Goal: Task Accomplishment & Management: Manage account settings

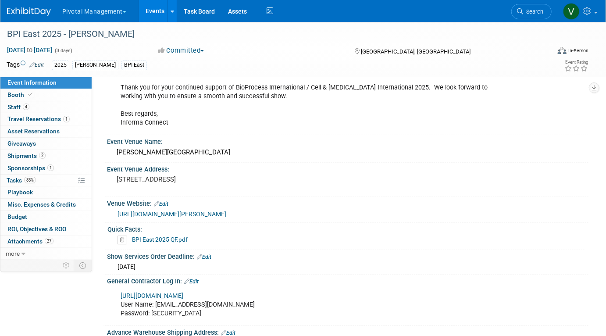
click at [160, 11] on link "Events" at bounding box center [155, 11] width 32 height 22
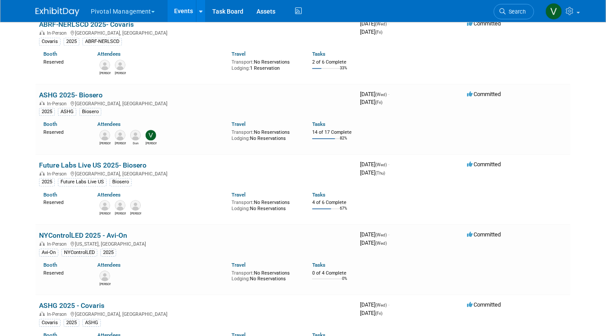
scroll to position [623, 0]
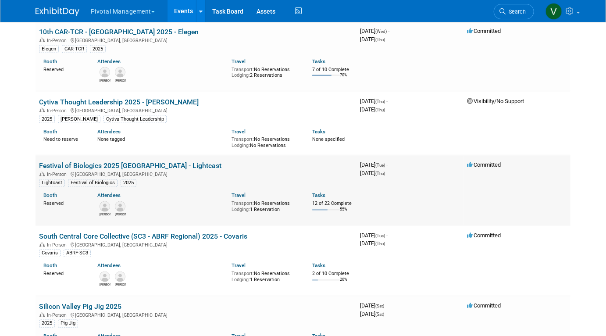
click at [162, 164] on link "Festival of Biologics 2025 [GEOGRAPHIC_DATA] - Lightcast" at bounding box center [130, 166] width 182 height 8
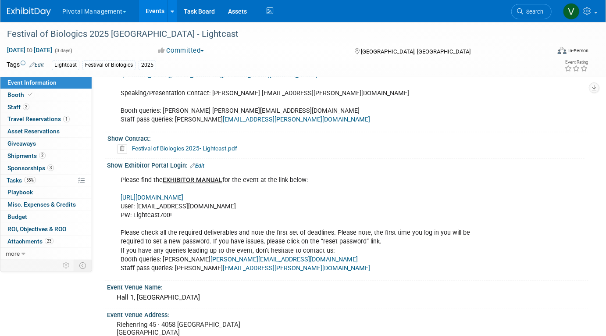
scroll to position [855, 0]
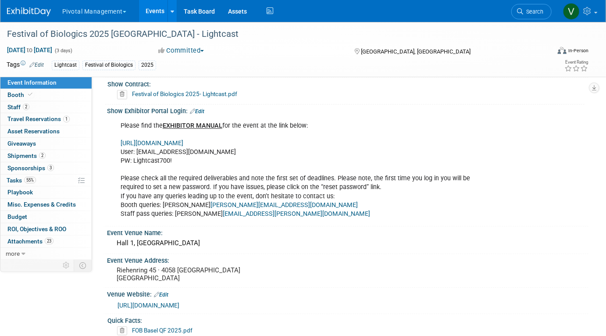
click at [180, 142] on link "https://www.terrapinn.com/em/" at bounding box center [152, 142] width 63 height 7
click at [153, 11] on link "Events" at bounding box center [155, 11] width 32 height 22
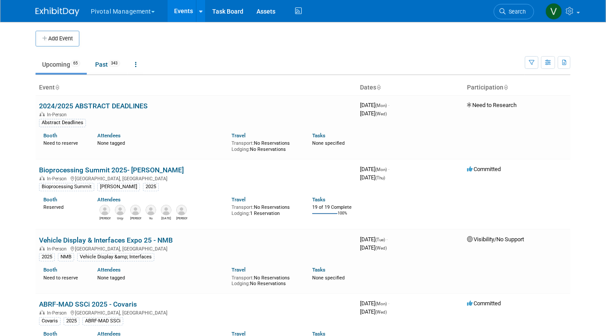
scroll to position [1482, 0]
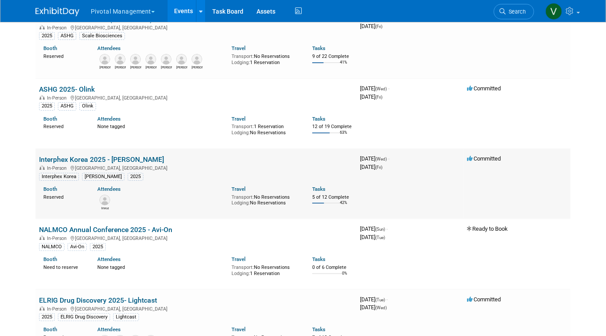
click at [101, 163] on link "Interphex Korea 2025 - [PERSON_NAME]" at bounding box center [101, 159] width 125 height 8
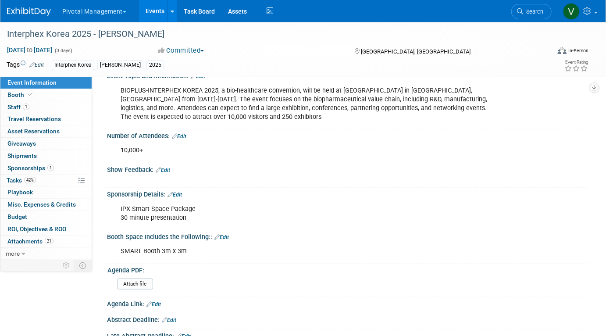
scroll to position [101, 0]
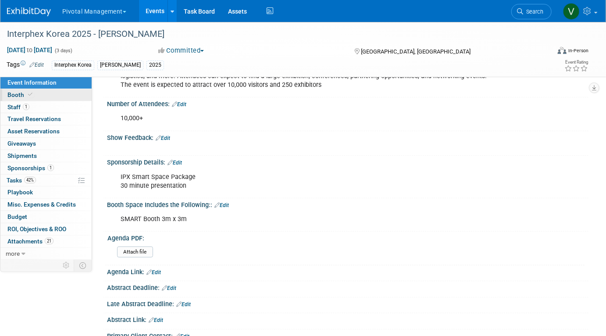
click at [67, 93] on link "Booth" at bounding box center [45, 95] width 91 height 12
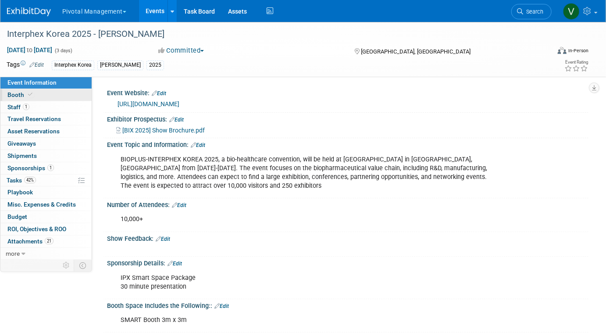
select select "Yes"
select select "No"
select select "Yes"
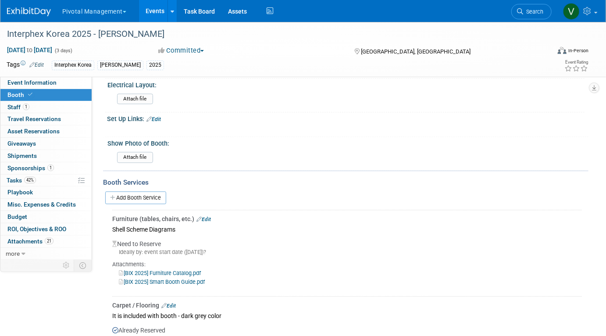
scroll to position [798, 0]
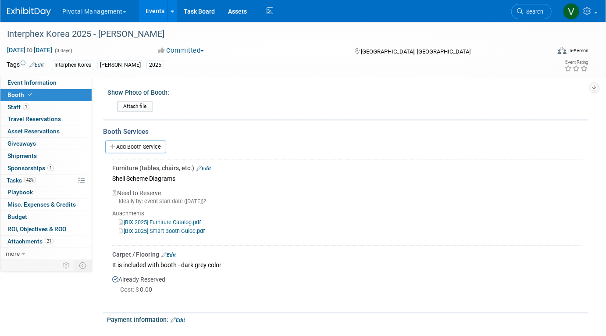
click at [192, 227] on link "[BIX 2025] Smart Booth Guide.pdf" at bounding box center [162, 230] width 86 height 7
click at [74, 86] on link "Event Information" at bounding box center [45, 83] width 91 height 12
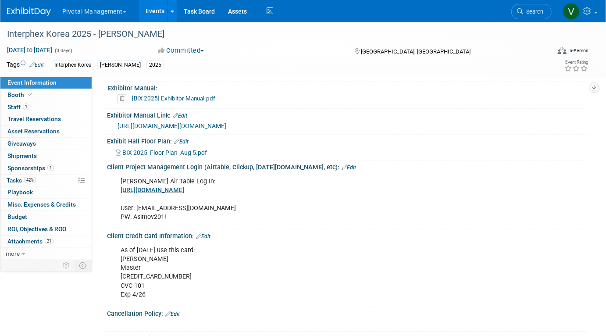
scroll to position [1055, 0]
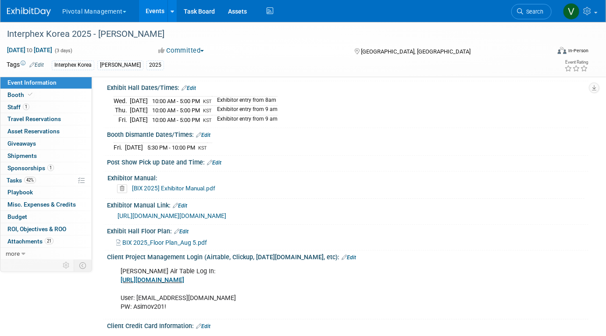
click at [184, 246] on span "BIX 2025_Floor Plan_Aug 5.pdf" at bounding box center [164, 242] width 85 height 7
click at [43, 94] on link "Booth" at bounding box center [45, 95] width 91 height 12
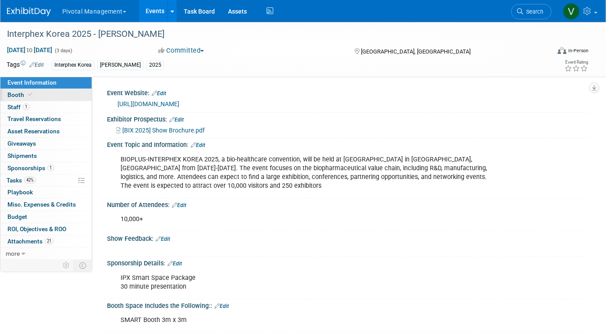
select select "Yes"
select select "No"
select select "Yes"
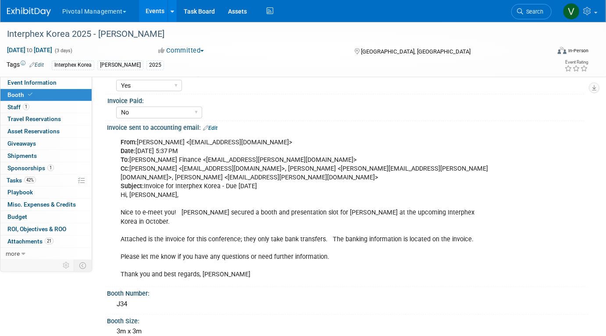
scroll to position [140, 0]
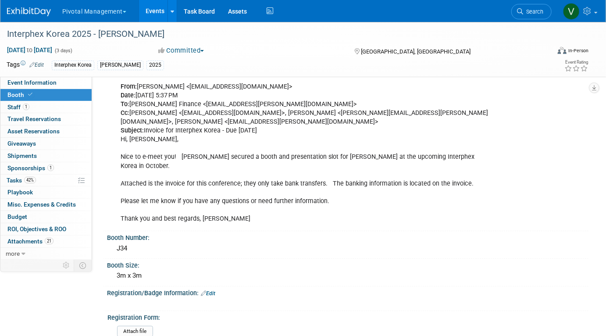
click at [149, 11] on link "Events" at bounding box center [155, 11] width 32 height 22
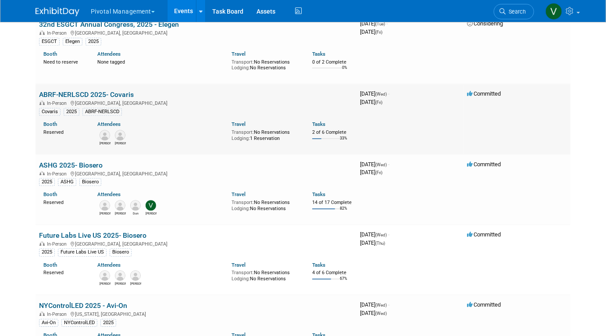
scroll to position [1251, 0]
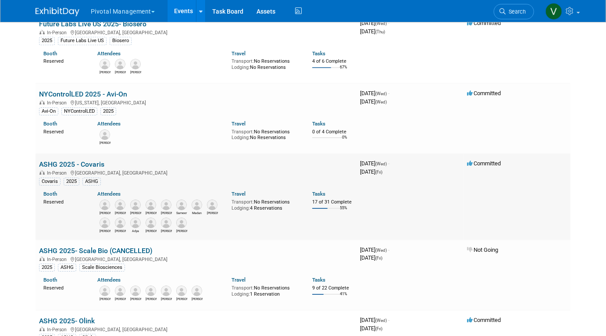
click at [87, 168] on link "ASHG 2025 - Covaris" at bounding box center [71, 164] width 65 height 8
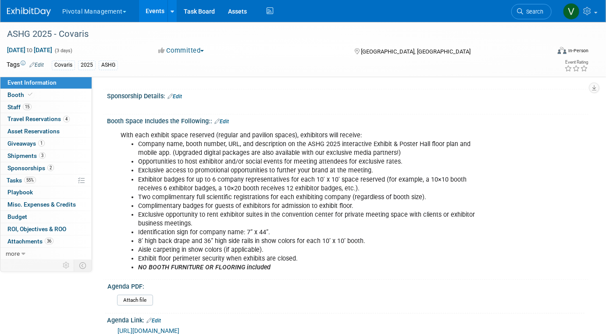
scroll to position [223, 0]
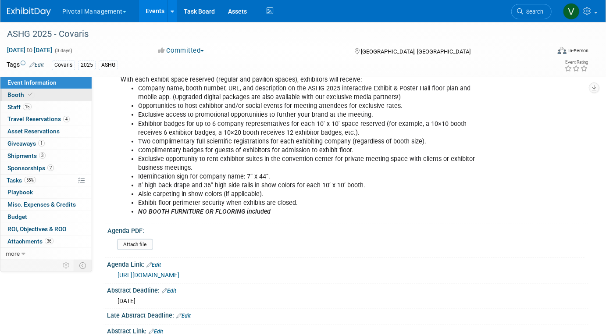
click at [57, 89] on link "Booth" at bounding box center [45, 95] width 91 height 12
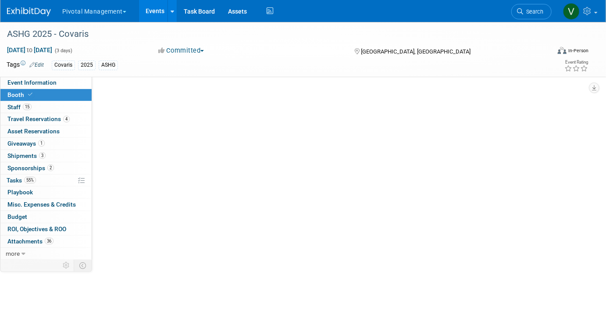
scroll to position [0, 0]
select select "No"
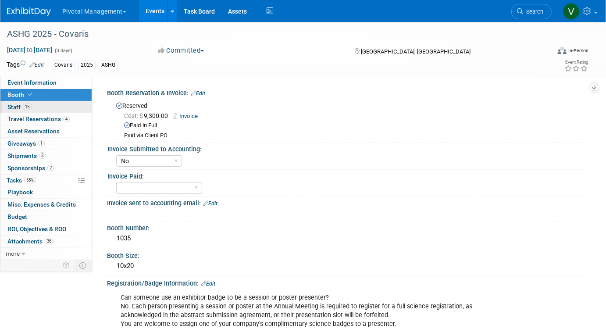
click at [74, 105] on link "15 Staff 15" at bounding box center [45, 107] width 91 height 12
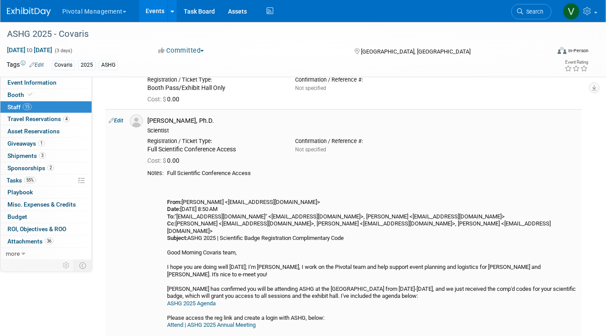
scroll to position [281, 0]
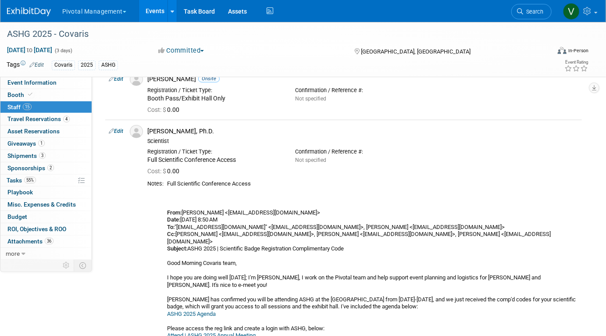
click at [160, 10] on link "Events" at bounding box center [155, 11] width 32 height 22
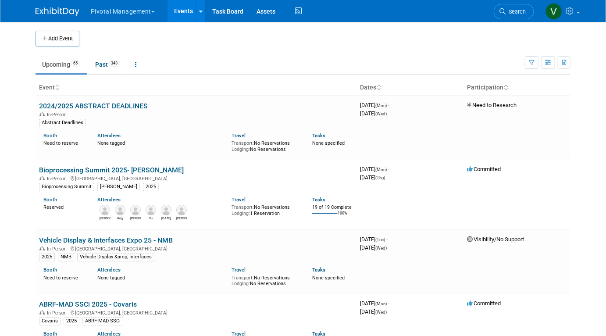
scroll to position [1110, 0]
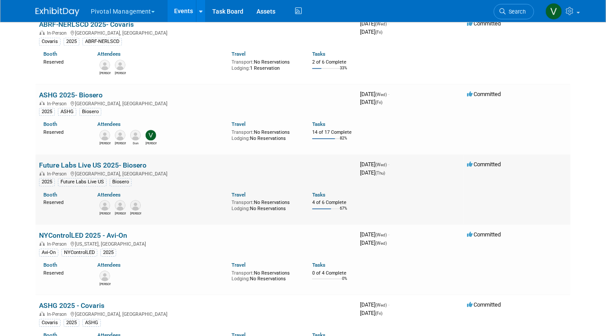
click at [76, 168] on link "Future Labs Live US 2025- Biosero" at bounding box center [92, 165] width 107 height 8
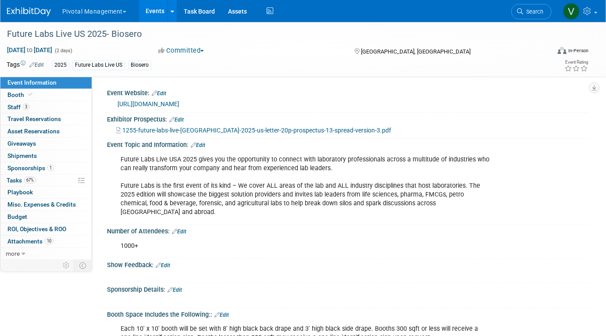
scroll to position [3, 0]
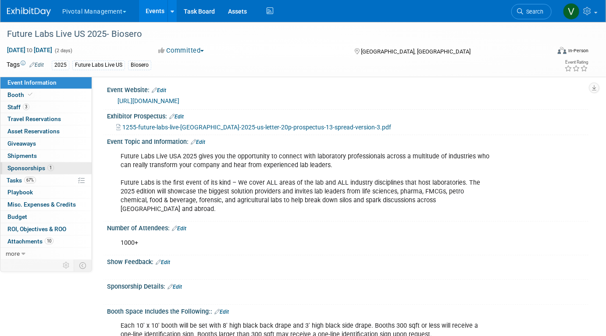
click at [35, 167] on span "Sponsorships 1" at bounding box center [30, 167] width 46 height 7
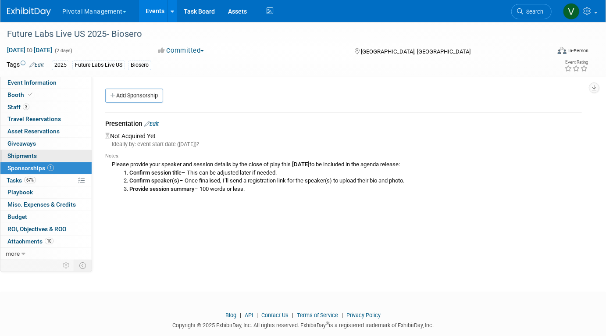
click at [35, 154] on span "Shipments 0" at bounding box center [21, 155] width 29 height 7
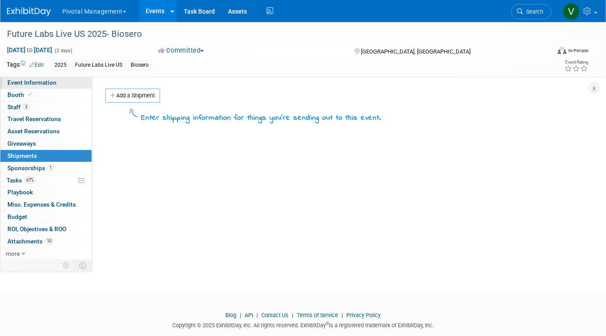
click at [46, 82] on span "Event Information" at bounding box center [31, 82] width 49 height 7
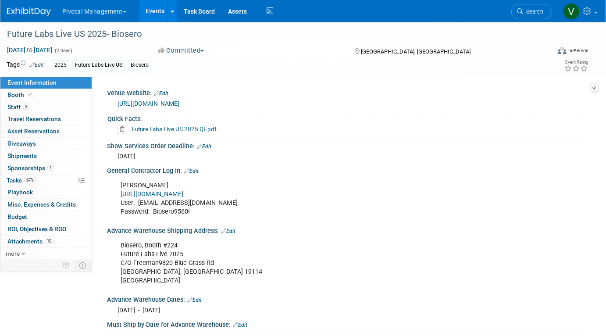
scroll to position [656, 0]
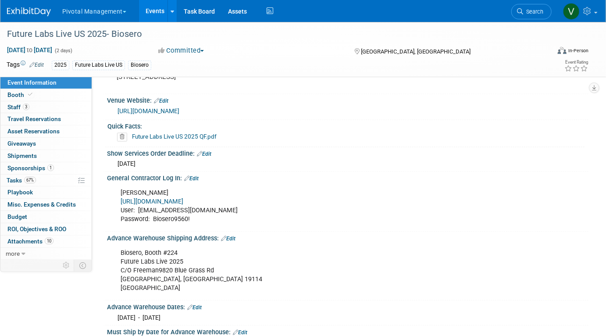
click at [163, 133] on link "Future Labs Live US 2025 QF.pdf" at bounding box center [174, 136] width 85 height 7
click at [160, 11] on link "Events" at bounding box center [155, 11] width 32 height 22
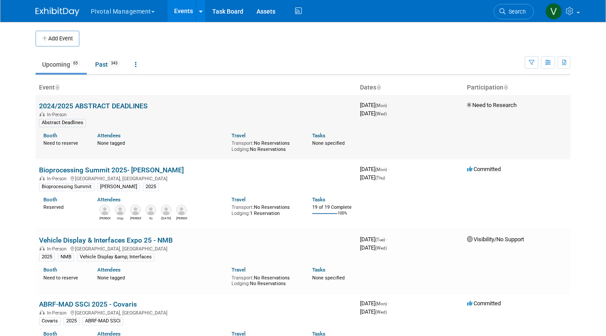
scroll to position [1039, 0]
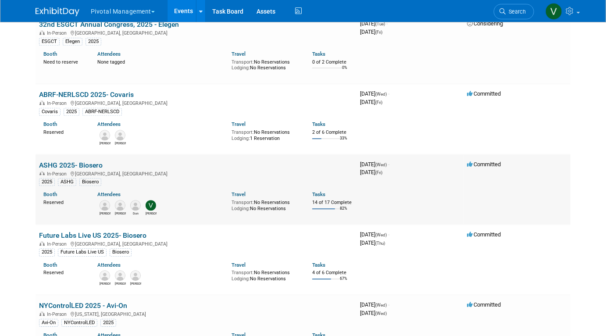
click at [91, 167] on link "ASHG 2025- Biosero" at bounding box center [71, 165] width 64 height 8
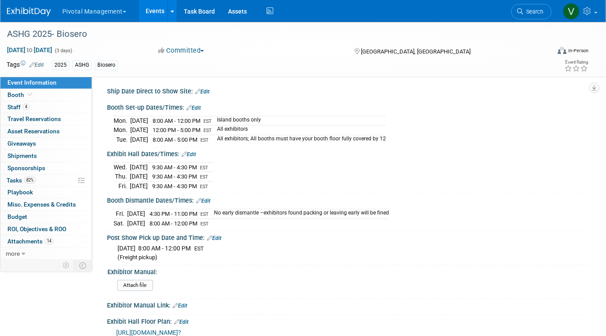
scroll to position [1100, 0]
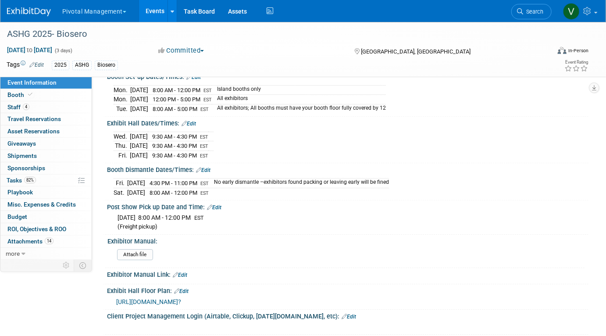
click at [154, 9] on link "Events" at bounding box center [155, 11] width 32 height 22
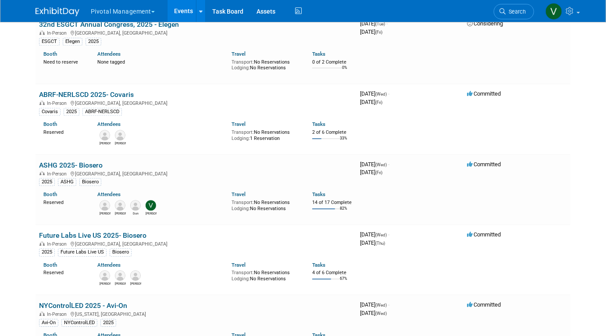
scroll to position [1251, 0]
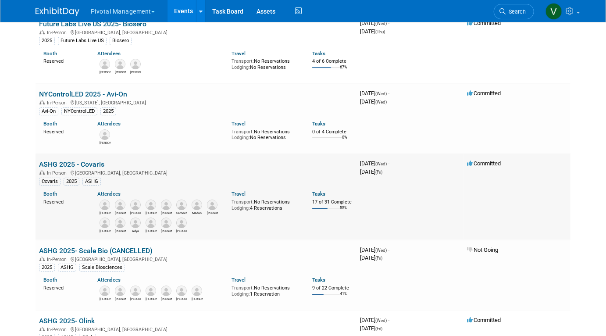
click at [71, 163] on link "ASHG 2025 - Covaris" at bounding box center [71, 164] width 65 height 8
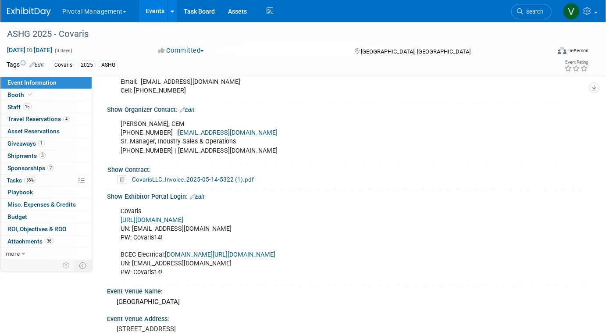
scroll to position [593, 0]
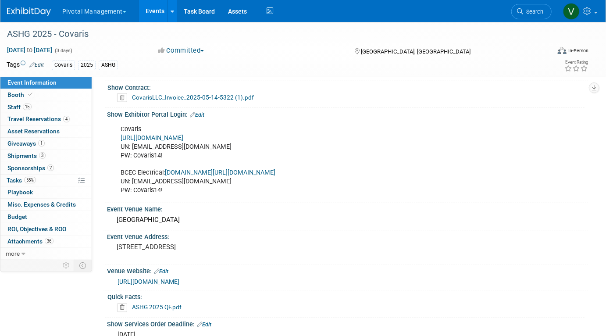
drag, startPoint x: 133, startPoint y: 146, endPoint x: 209, endPoint y: 146, distance: 76.3
click at [209, 146] on div "Covaris [URL][DOMAIN_NAME] UN: [EMAIL_ADDRESS][DOMAIN_NAME] PW: Covaris14! BCEC…" at bounding box center [304, 160] width 380 height 79
click at [63, 92] on link "Booth" at bounding box center [45, 95] width 91 height 12
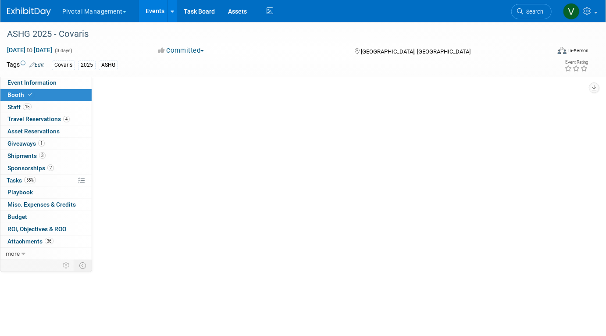
scroll to position [0, 0]
select select "No"
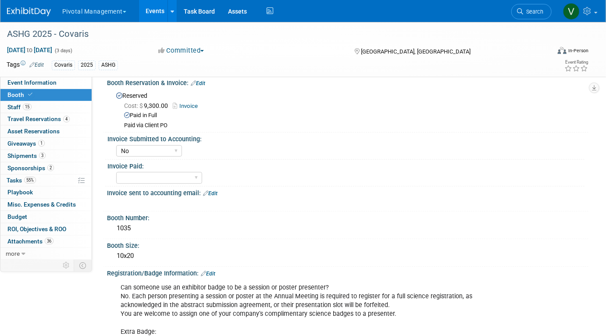
scroll to position [13, 0]
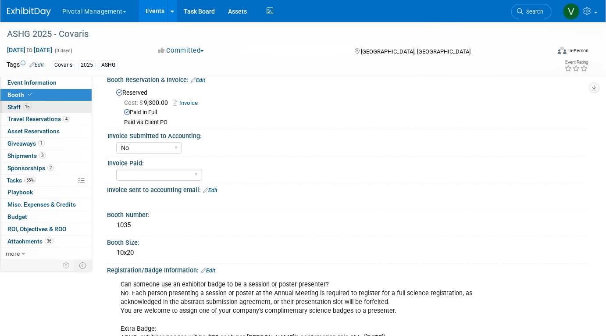
click at [57, 108] on link "15 Staff 15" at bounding box center [45, 107] width 91 height 12
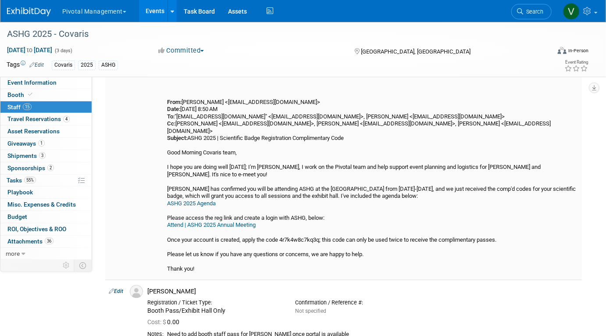
scroll to position [0, 0]
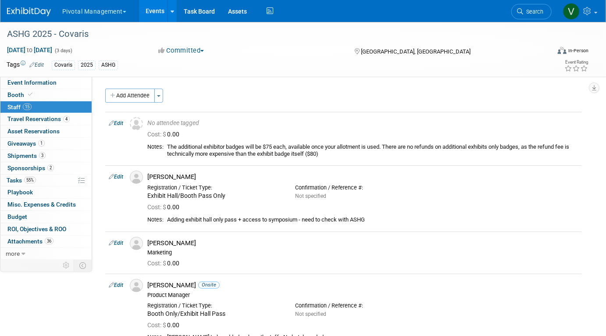
click at [153, 6] on link "Events" at bounding box center [155, 11] width 32 height 22
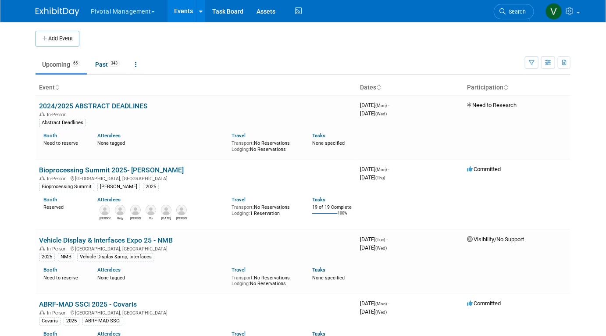
scroll to position [1039, 0]
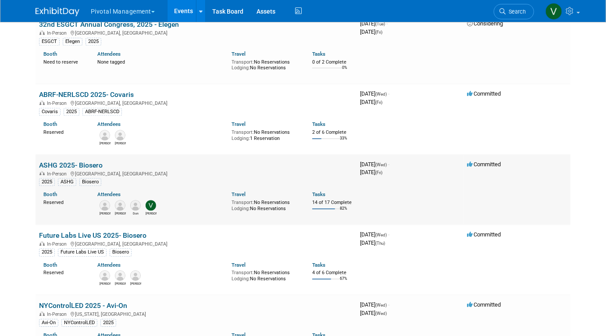
click at [90, 166] on link "ASHG 2025- Biosero" at bounding box center [71, 165] width 64 height 8
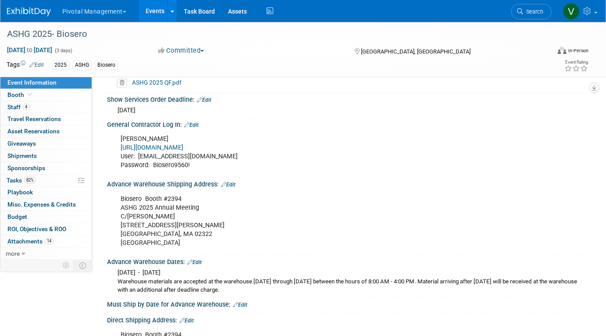
scroll to position [771, 0]
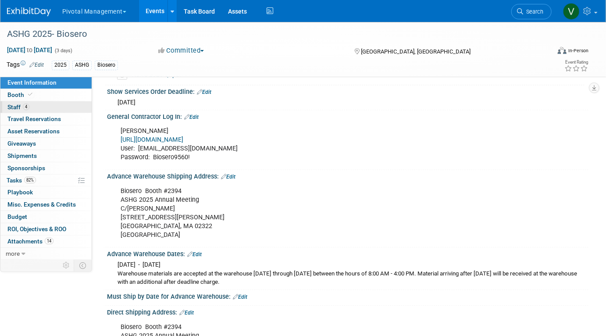
click at [70, 109] on link "4 Staff 4" at bounding box center [45, 107] width 91 height 12
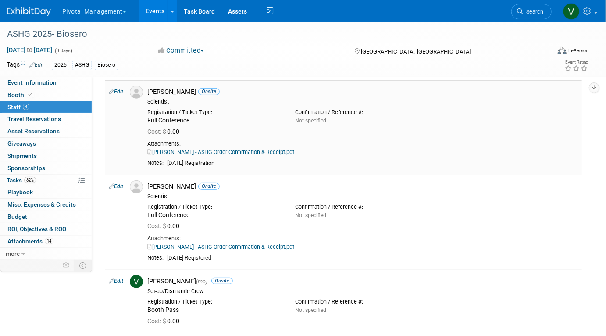
scroll to position [95, 0]
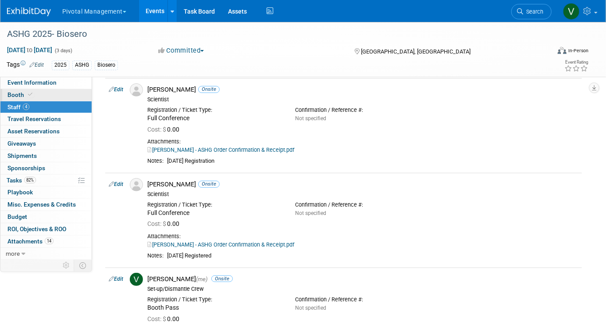
click at [54, 92] on link "Booth" at bounding box center [45, 95] width 91 height 12
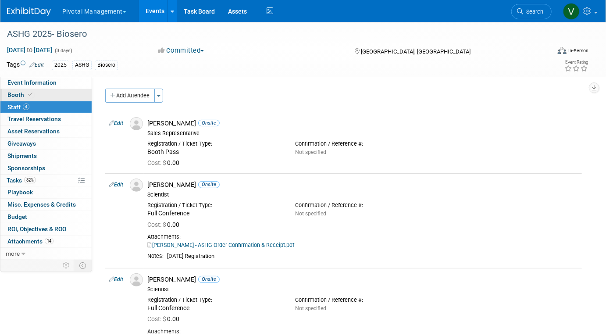
select select "Yes"
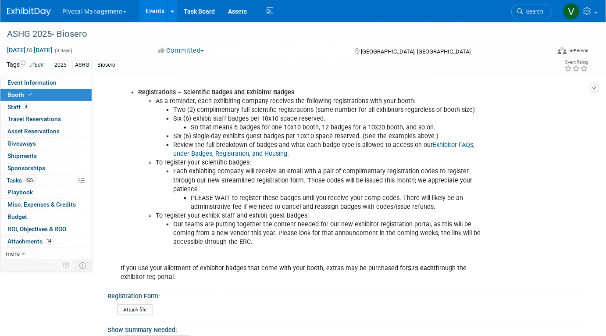
scroll to position [259, 0]
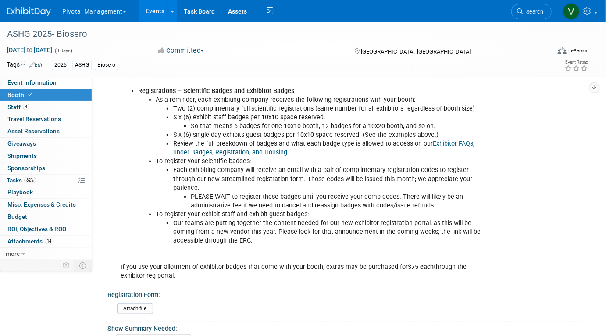
click at [219, 231] on li "Our teams are putting together the content needed for our new exhibitor registr…" at bounding box center [331, 232] width 316 height 26
click at [64, 110] on link "4 Staff 4" at bounding box center [45, 107] width 91 height 12
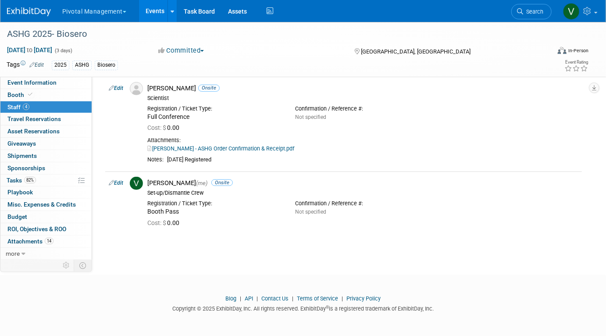
scroll to position [0, 0]
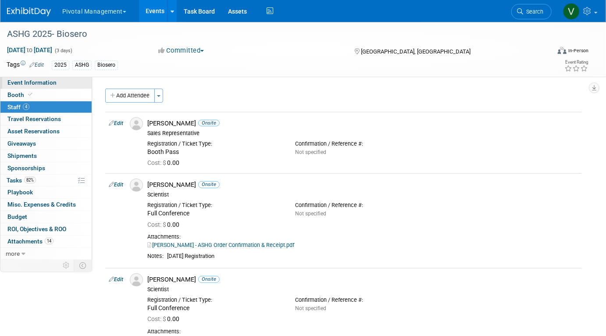
click at [66, 81] on link "Event Information" at bounding box center [45, 83] width 91 height 12
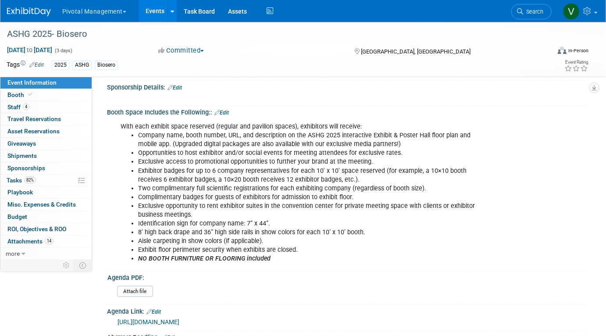
scroll to position [177, 0]
click at [152, 11] on link "Events" at bounding box center [155, 11] width 32 height 22
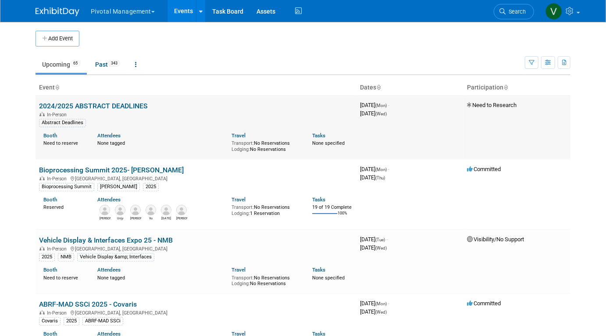
click at [197, 149] on div "Booth Need to reserve Attendees None tagged Travel Transport: No Reservations L…" at bounding box center [195, 139] width 327 height 25
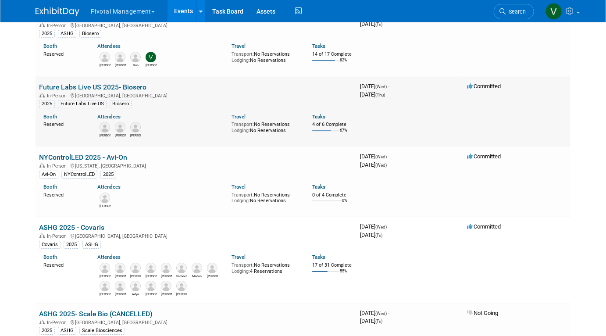
scroll to position [1255, 0]
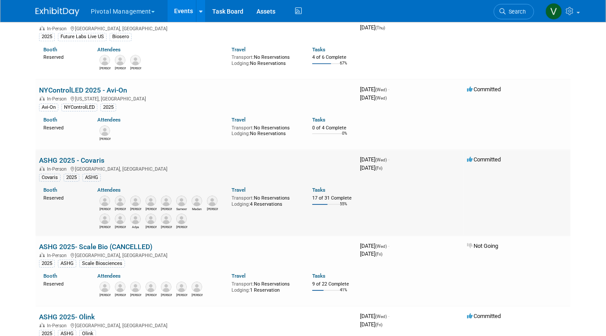
click at [83, 164] on link "ASHG 2025 - Covaris" at bounding box center [71, 160] width 65 height 8
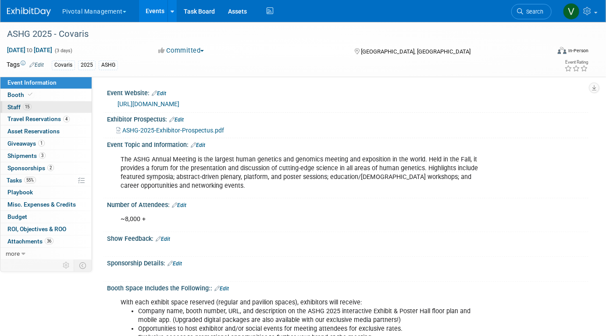
click at [50, 105] on link "15 Staff 15" at bounding box center [45, 107] width 91 height 12
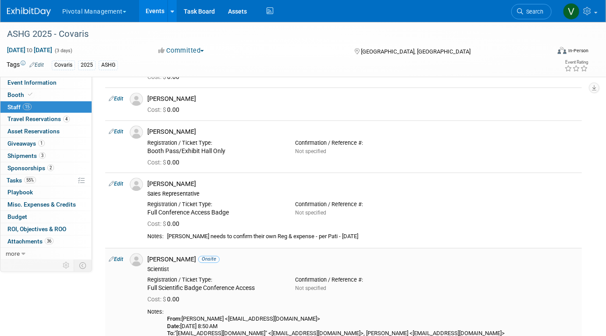
scroll to position [910, 0]
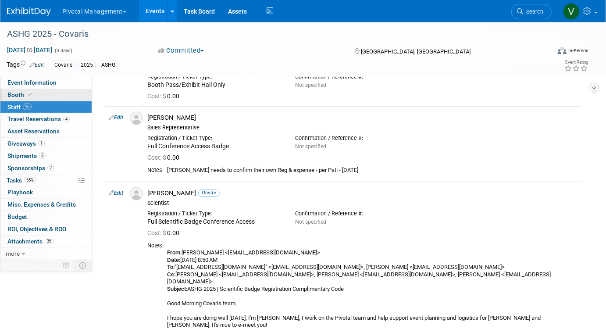
click at [53, 96] on link "Booth" at bounding box center [45, 95] width 91 height 12
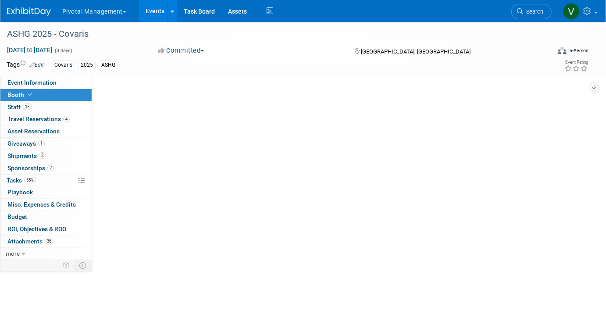
select select "No"
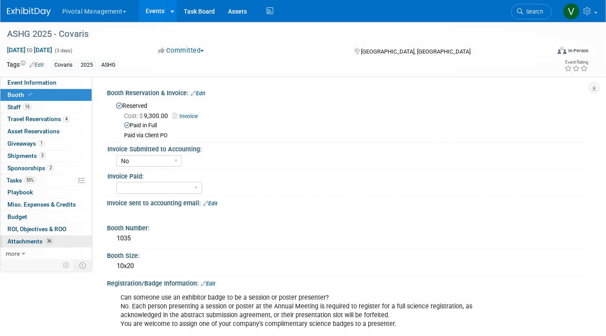
click at [62, 241] on link "36 Attachments 36" at bounding box center [45, 241] width 91 height 12
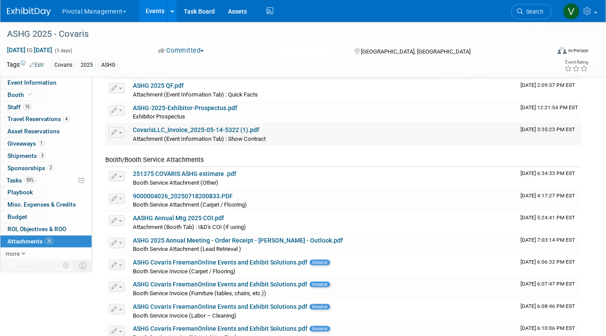
scroll to position [48, 0]
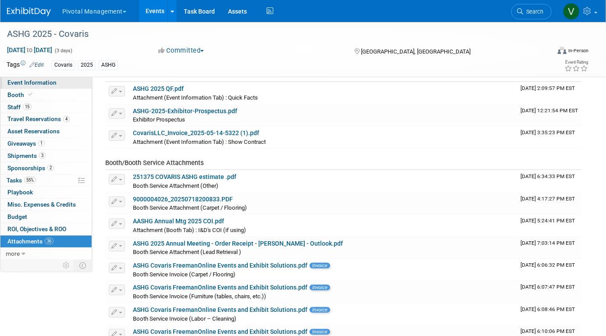
click at [69, 85] on link "Event Information" at bounding box center [45, 83] width 91 height 12
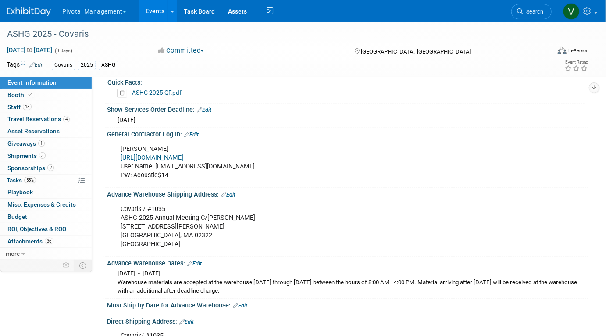
scroll to position [917, 0]
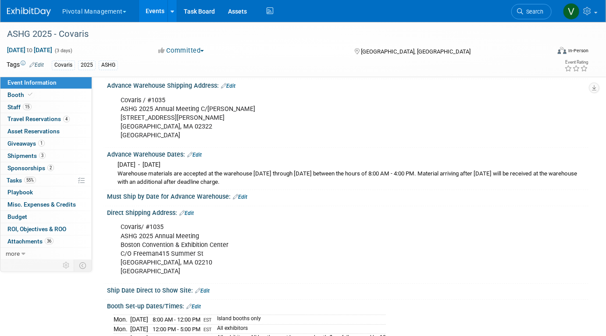
click at [146, 9] on link "Events" at bounding box center [155, 11] width 32 height 22
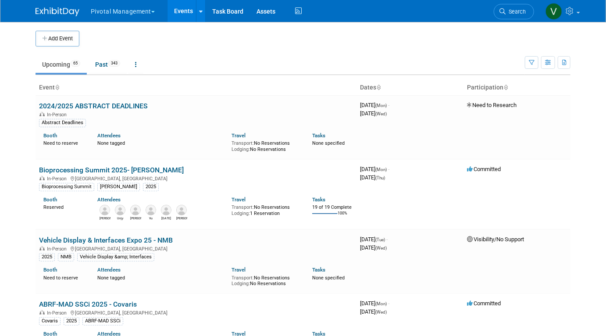
scroll to position [2321, 0]
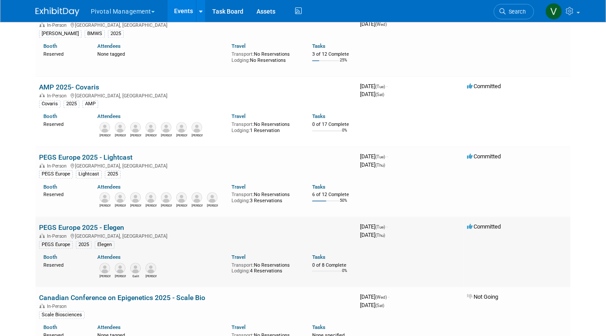
click at [95, 231] on link "PEGS Europe 2025 - Elegen" at bounding box center [81, 227] width 85 height 8
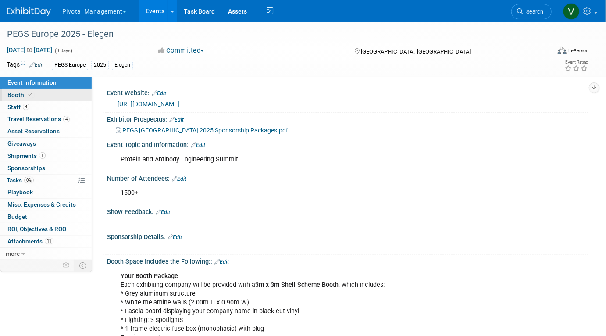
click at [56, 95] on link "Booth" at bounding box center [45, 95] width 91 height 12
select select "Yes"
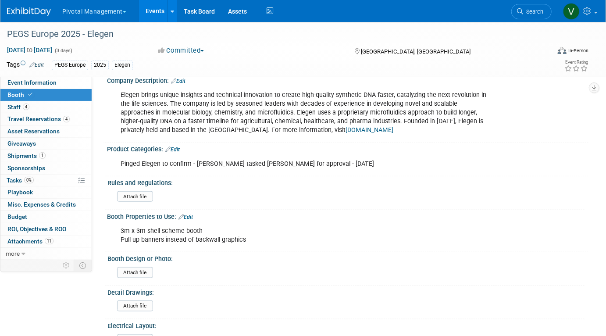
scroll to position [363, 0]
click at [51, 108] on link "4 Staff 4" at bounding box center [45, 107] width 91 height 12
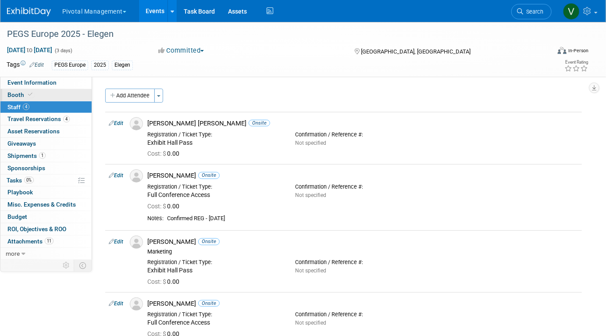
click at [47, 92] on link "Booth" at bounding box center [45, 95] width 91 height 12
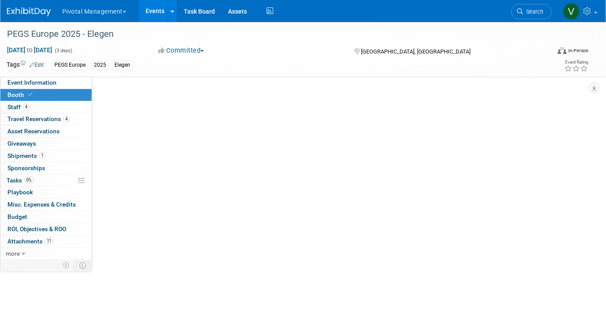
select select "Yes"
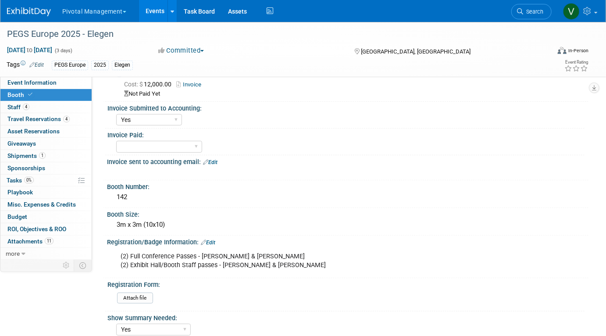
scroll to position [31, 0]
click at [148, 9] on link "Events" at bounding box center [155, 11] width 32 height 22
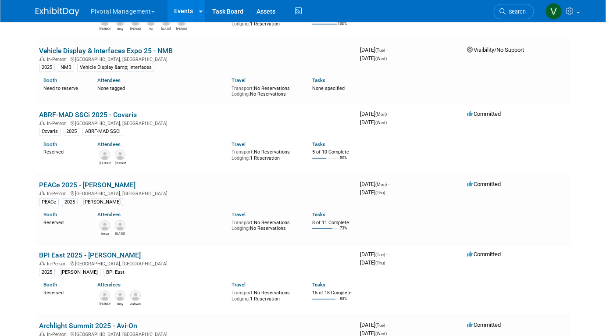
scroll to position [693, 0]
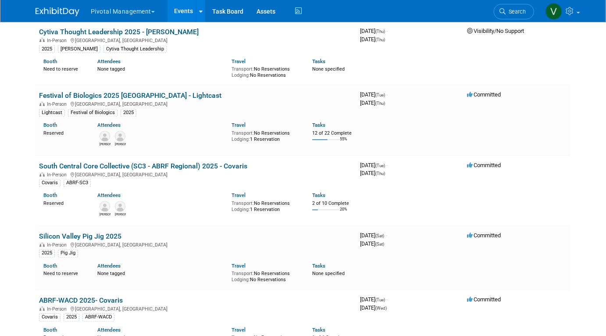
click at [148, 55] on div "Booth Need to reserve Attendees None tagged Travel Transport: No Reservations L…" at bounding box center [195, 65] width 327 height 25
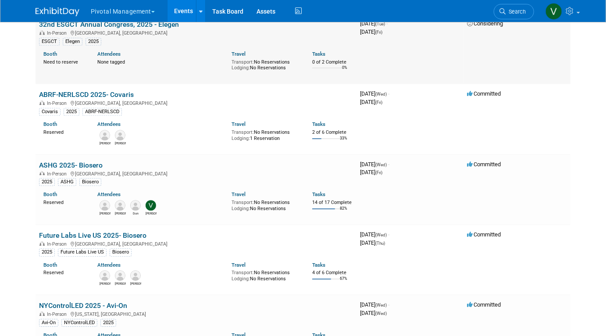
scroll to position [1251, 0]
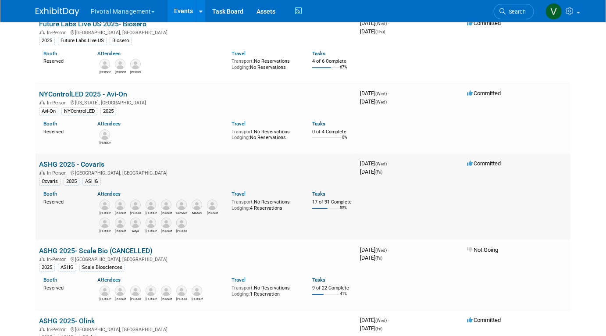
click at [100, 168] on link "ASHG 2025 - Covaris" at bounding box center [71, 164] width 65 height 8
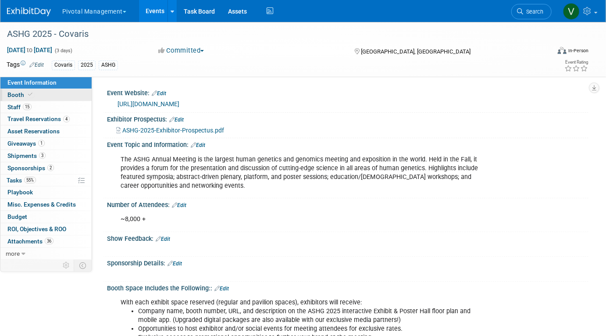
click at [44, 94] on link "Booth" at bounding box center [45, 95] width 91 height 12
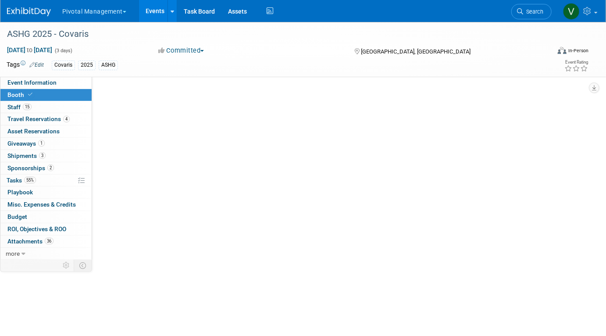
select select "No"
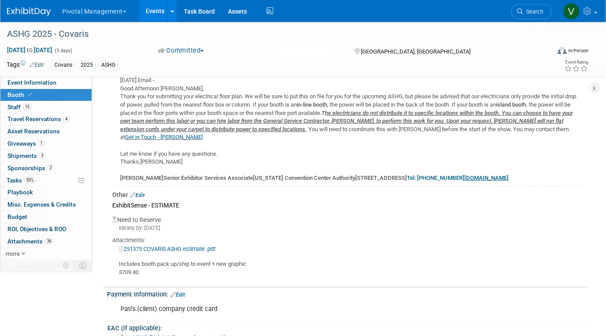
scroll to position [1643, 0]
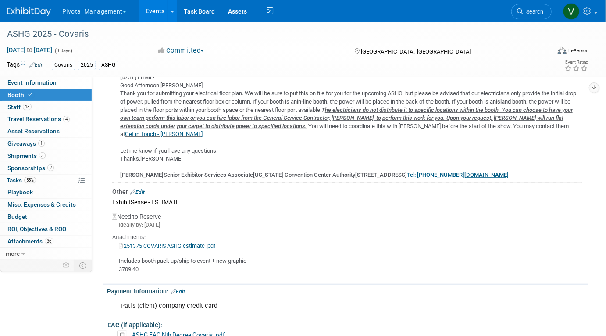
click at [142, 189] on link "Edit" at bounding box center [137, 192] width 14 height 6
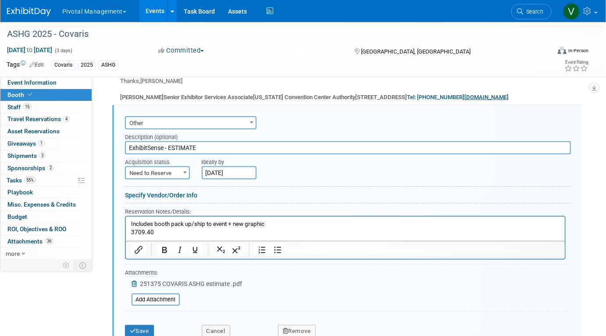
scroll to position [1722, 0]
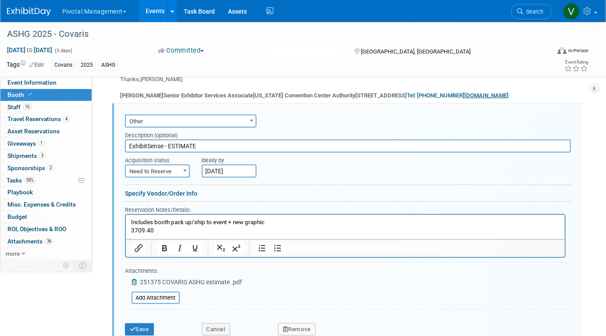
click at [167, 232] on p "Includes booth pack up/ship to event + new graphic 3709.40" at bounding box center [345, 226] width 429 height 16
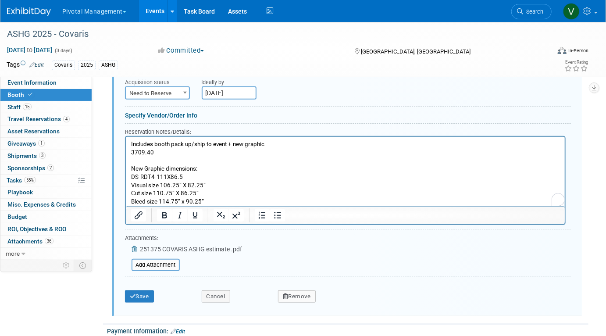
scroll to position [1823, 0]
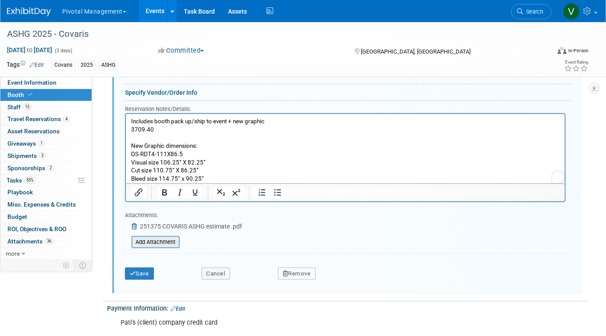
click at [157, 237] on input "file" at bounding box center [126, 242] width 104 height 11
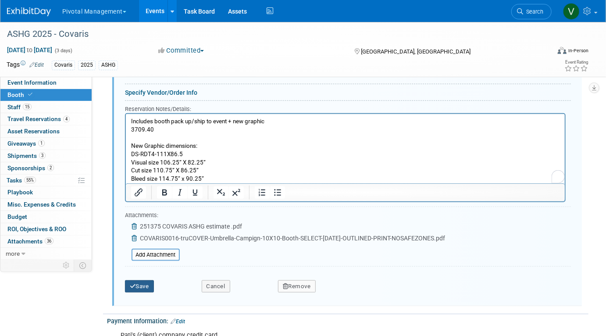
click at [147, 280] on button "Save" at bounding box center [139, 286] width 29 height 12
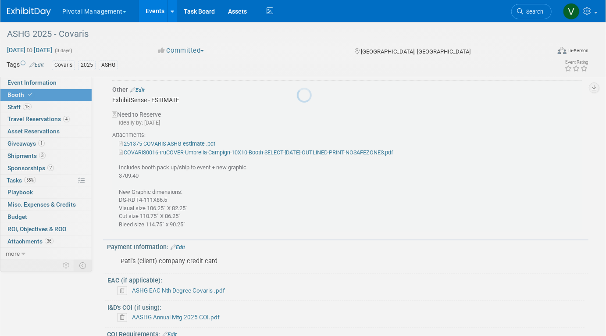
scroll to position [1721, 0]
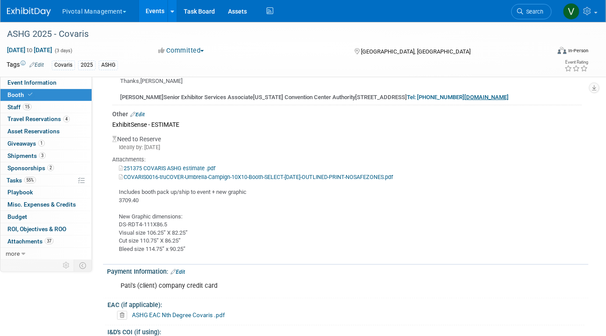
click at [157, 7] on link "Events" at bounding box center [155, 11] width 32 height 22
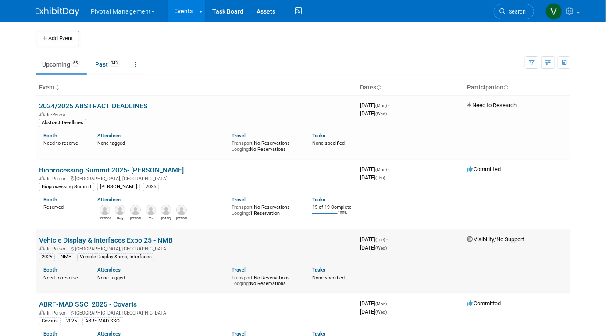
scroll to position [2250, 0]
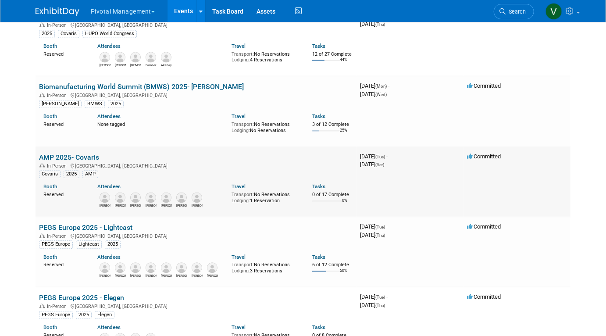
click at [89, 162] on link "AMP 2025- Covaris" at bounding box center [69, 157] width 60 height 8
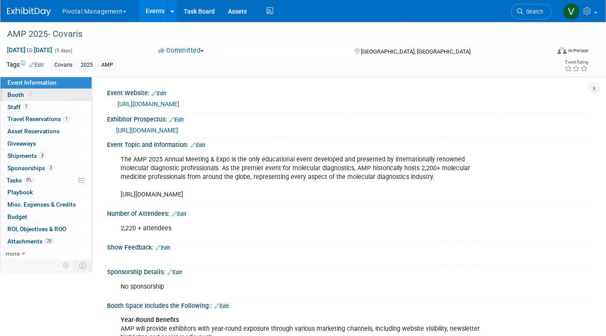
click at [58, 98] on link "Booth" at bounding box center [45, 95] width 91 height 12
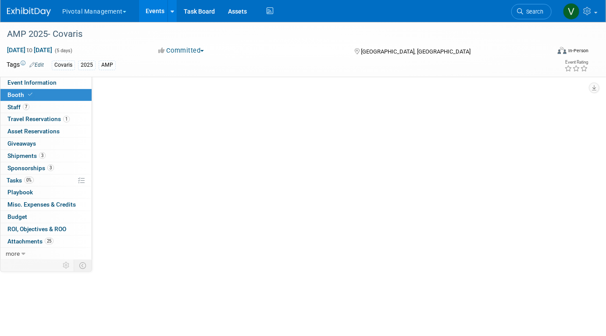
select select "Yes"
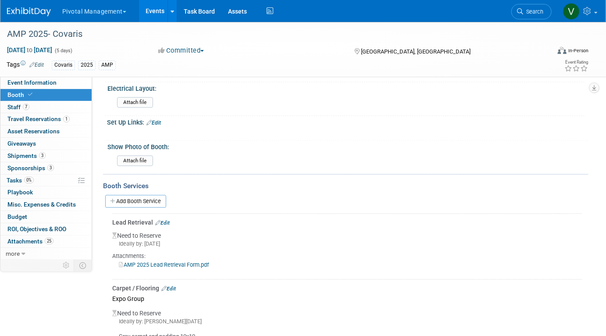
scroll to position [683, 0]
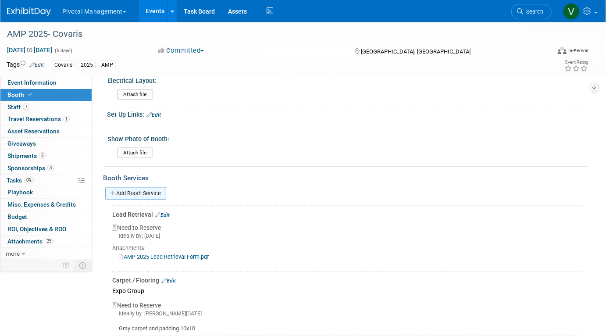
click at [149, 188] on link "Add Booth Service" at bounding box center [135, 193] width 61 height 13
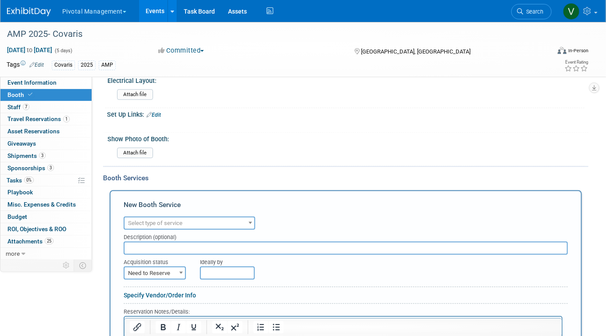
scroll to position [0, 0]
click at [206, 217] on span "Select type of service" at bounding box center [189, 223] width 130 height 12
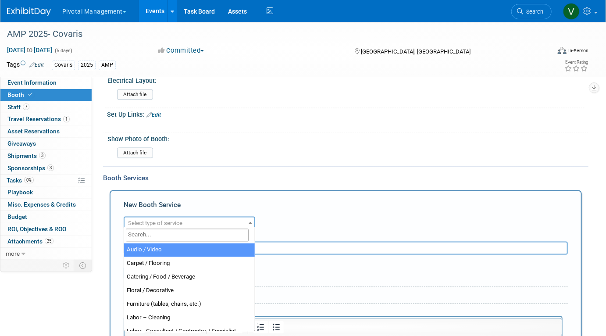
click at [197, 233] on input "search" at bounding box center [187, 235] width 123 height 13
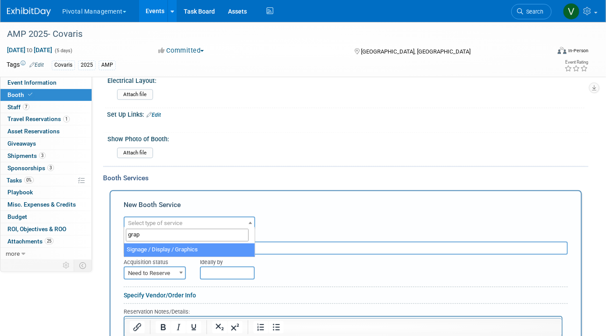
type input "grap"
select select "3"
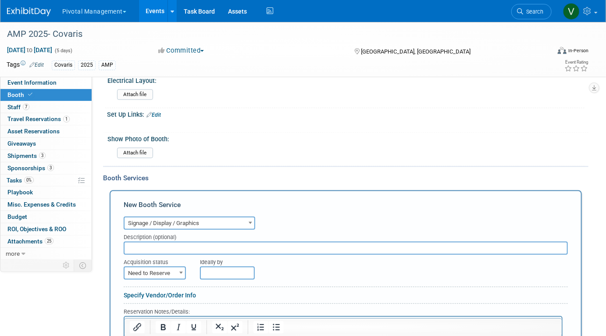
click at [192, 241] on input "text" at bounding box center [346, 247] width 444 height 13
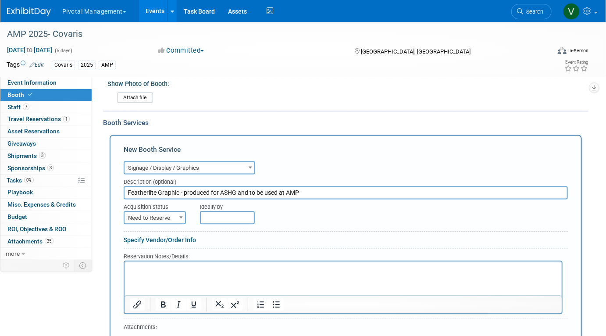
scroll to position [768, 0]
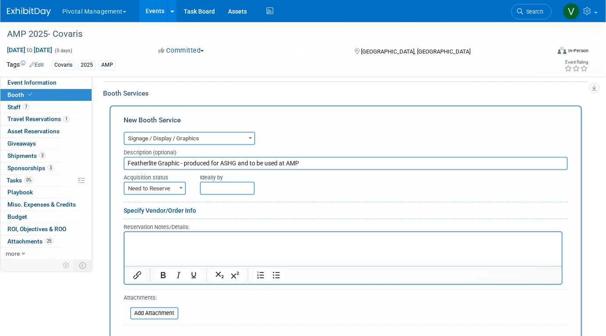
type input "Featherlite Graphic - produced for ASHG and to be used at AMP"
click at [137, 186] on span "Need to Reserve" at bounding box center [154, 188] width 60 height 12
select select "2"
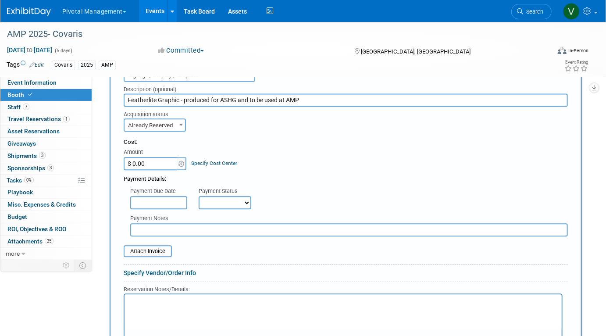
scroll to position [835, 0]
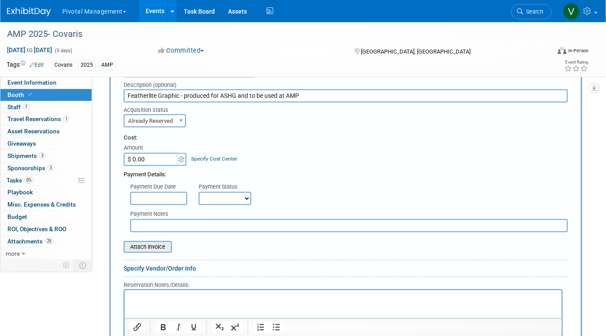
click at [153, 241] on input "file" at bounding box center [119, 246] width 104 height 11
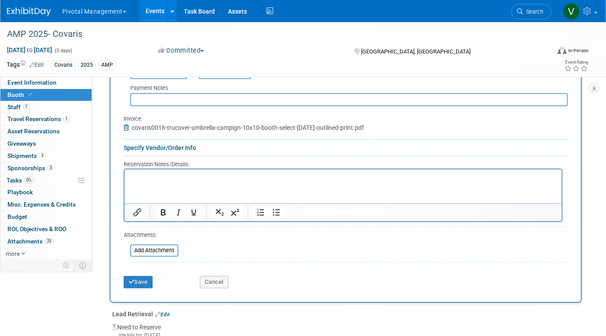
scroll to position [975, 0]
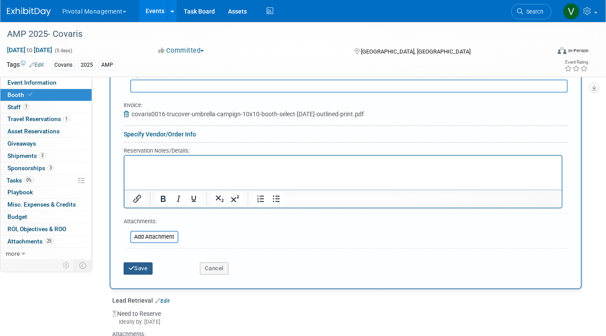
click at [146, 263] on button "Save" at bounding box center [138, 268] width 29 height 12
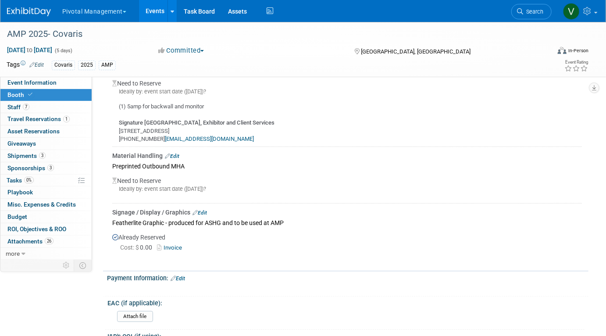
scroll to position [1509, 0]
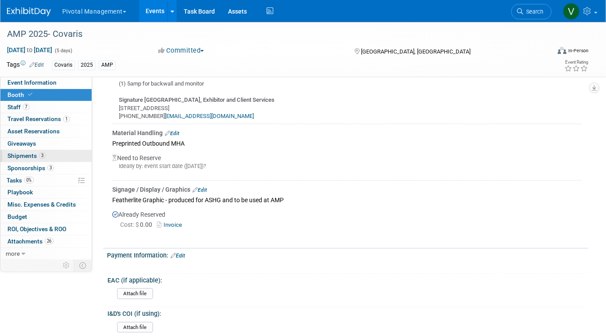
click at [53, 160] on link "3 Shipments 3" at bounding box center [45, 156] width 91 height 12
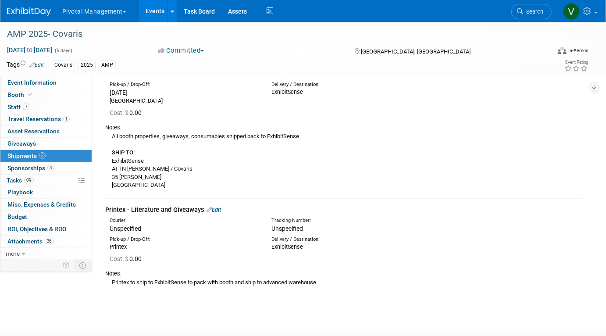
scroll to position [206, 0]
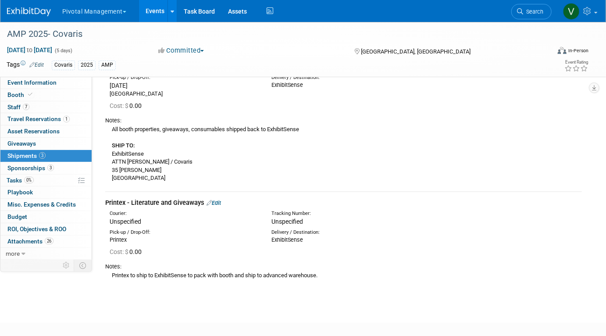
click at [219, 202] on link "Edit" at bounding box center [213, 202] width 14 height 7
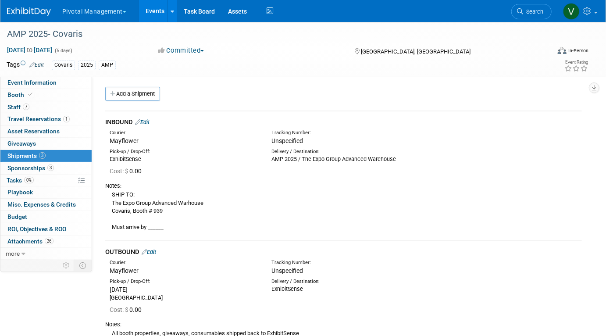
scroll to position [0, 0]
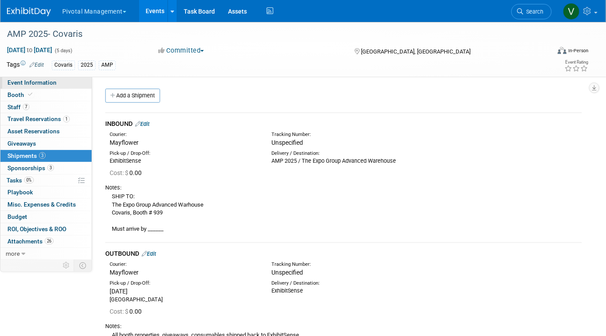
click at [45, 84] on span "Event Information" at bounding box center [31, 82] width 49 height 7
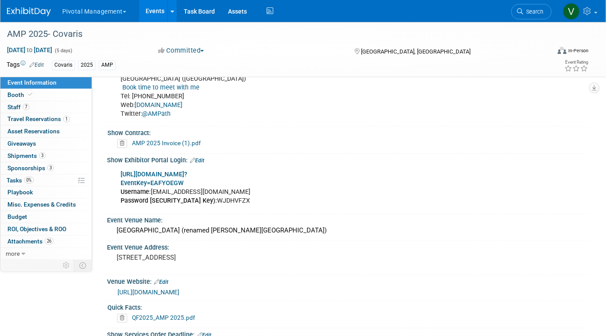
scroll to position [859, 0]
